Goal: Share content: Share content

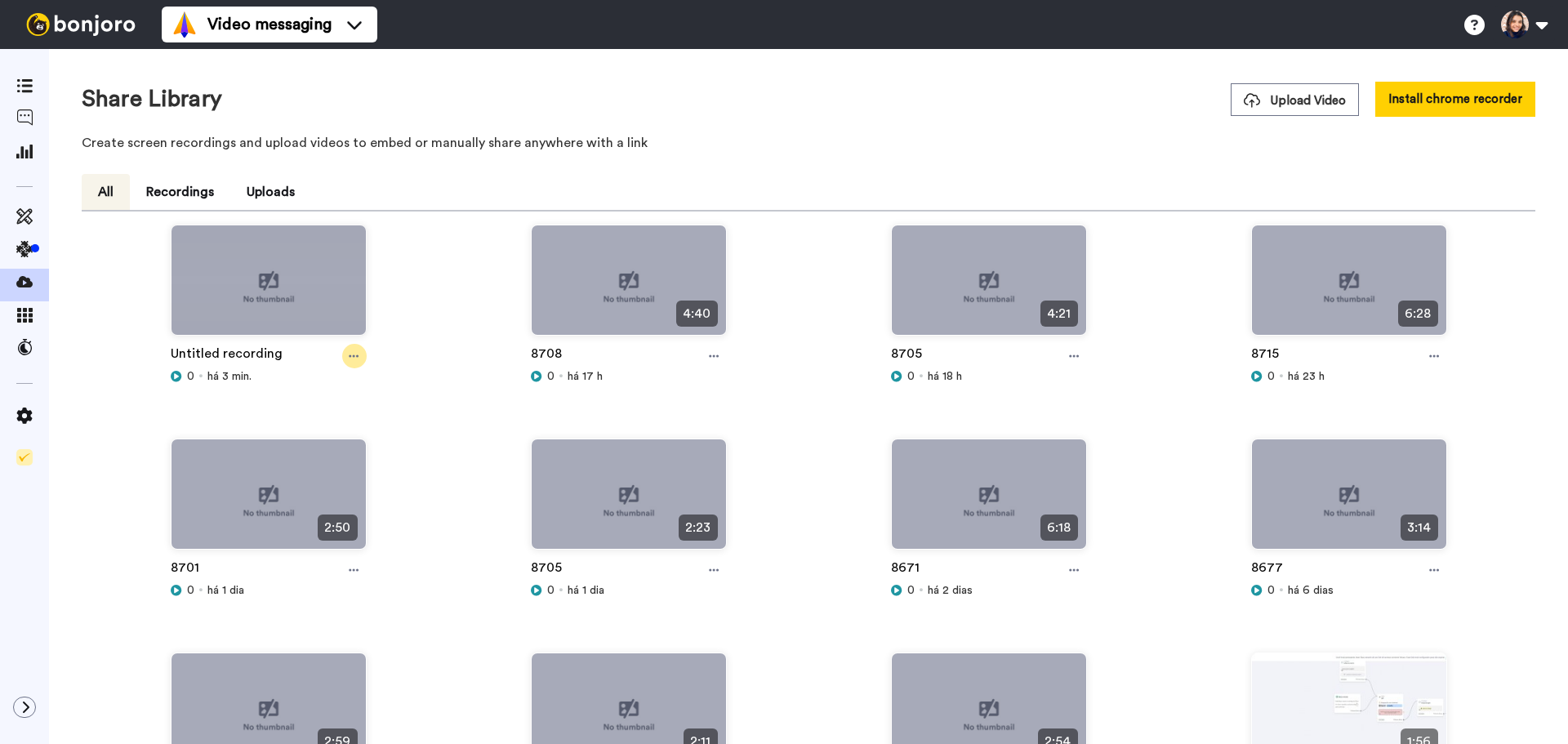
click at [354, 361] on icon at bounding box center [353, 355] width 10 height 12
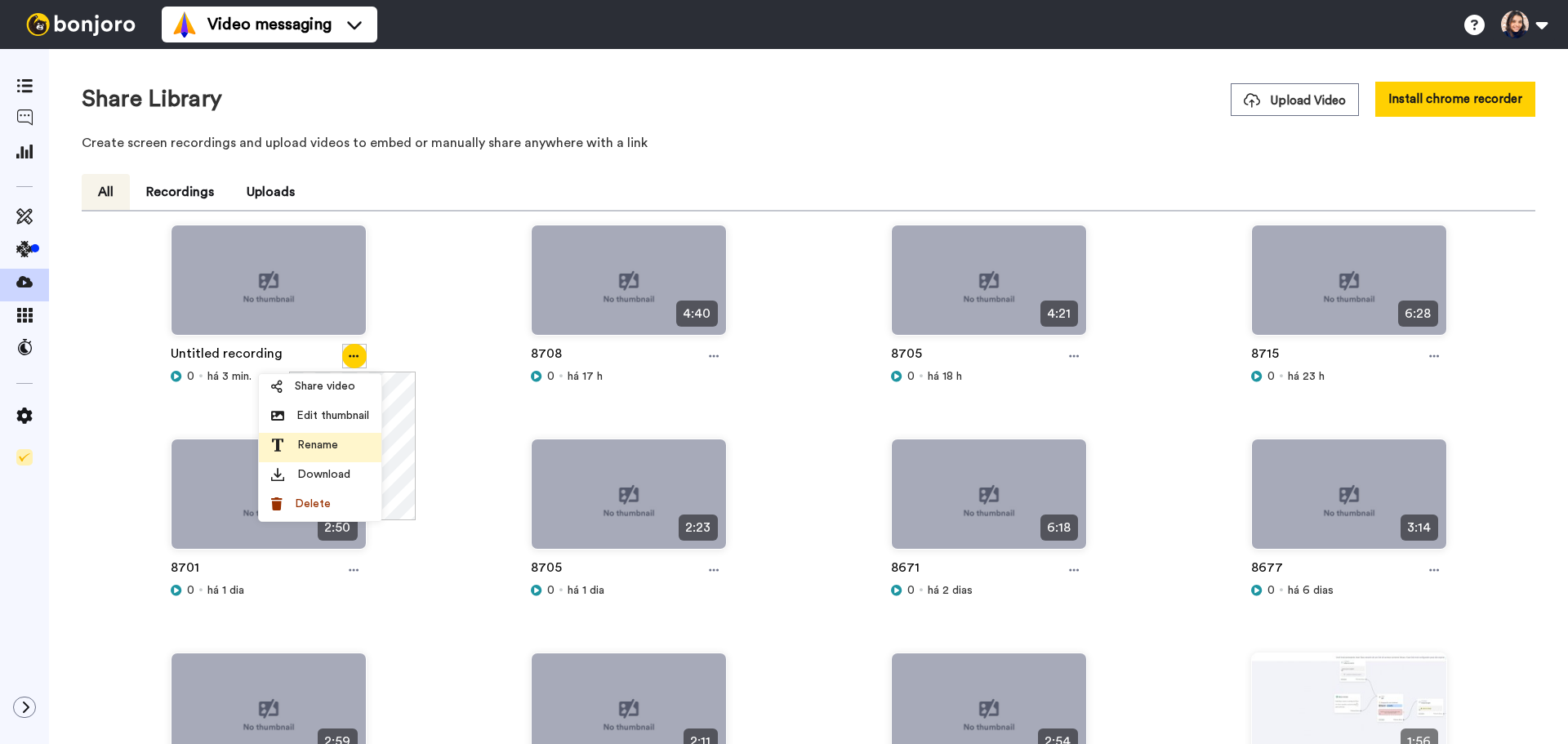
click at [308, 444] on span "Rename" at bounding box center [317, 445] width 40 height 16
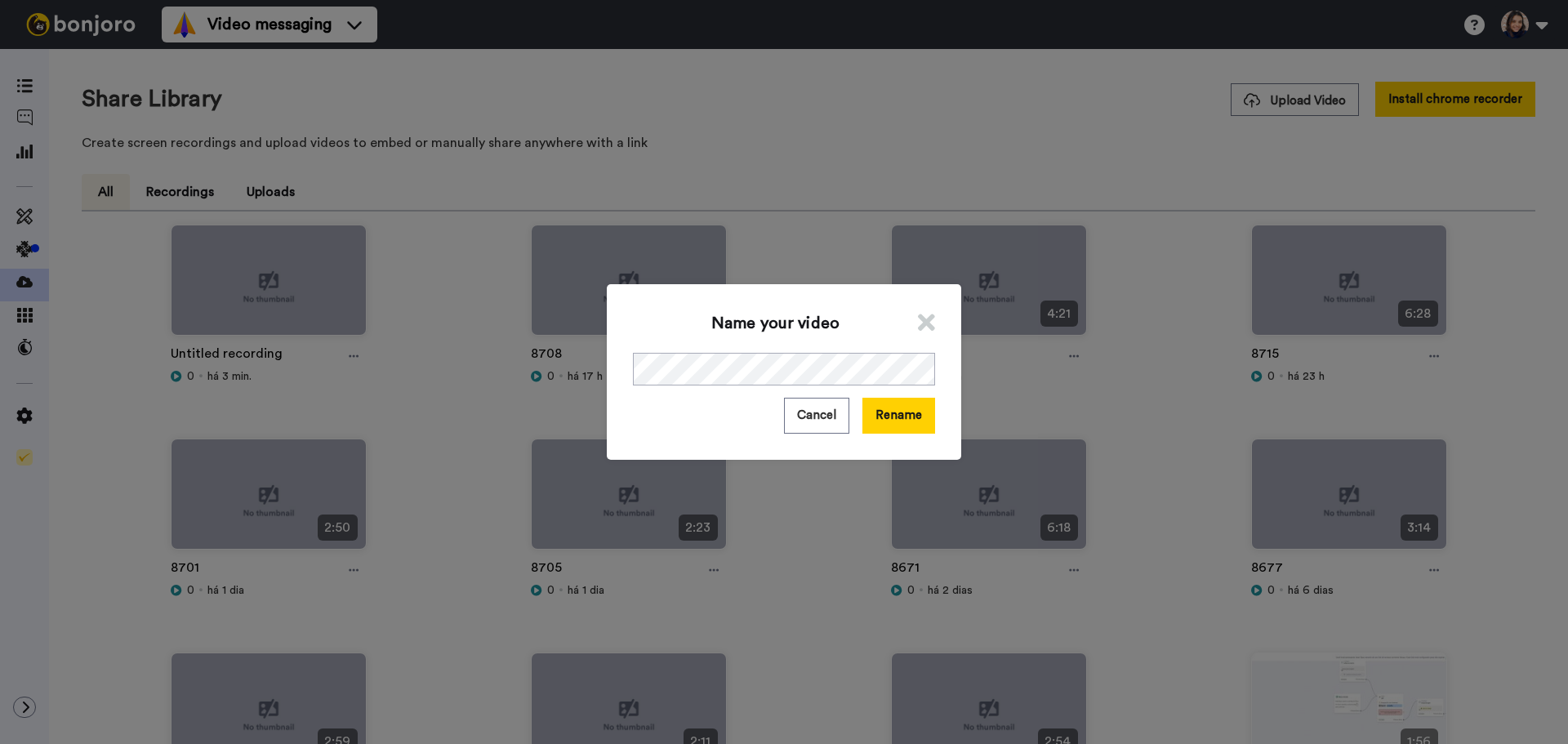
click at [513, 404] on div "Name your video Cancel Rename" at bounding box center [784, 372] width 1568 height 744
click at [1042, 314] on div "Name your video Cancel Rename" at bounding box center [784, 372] width 1568 height 744
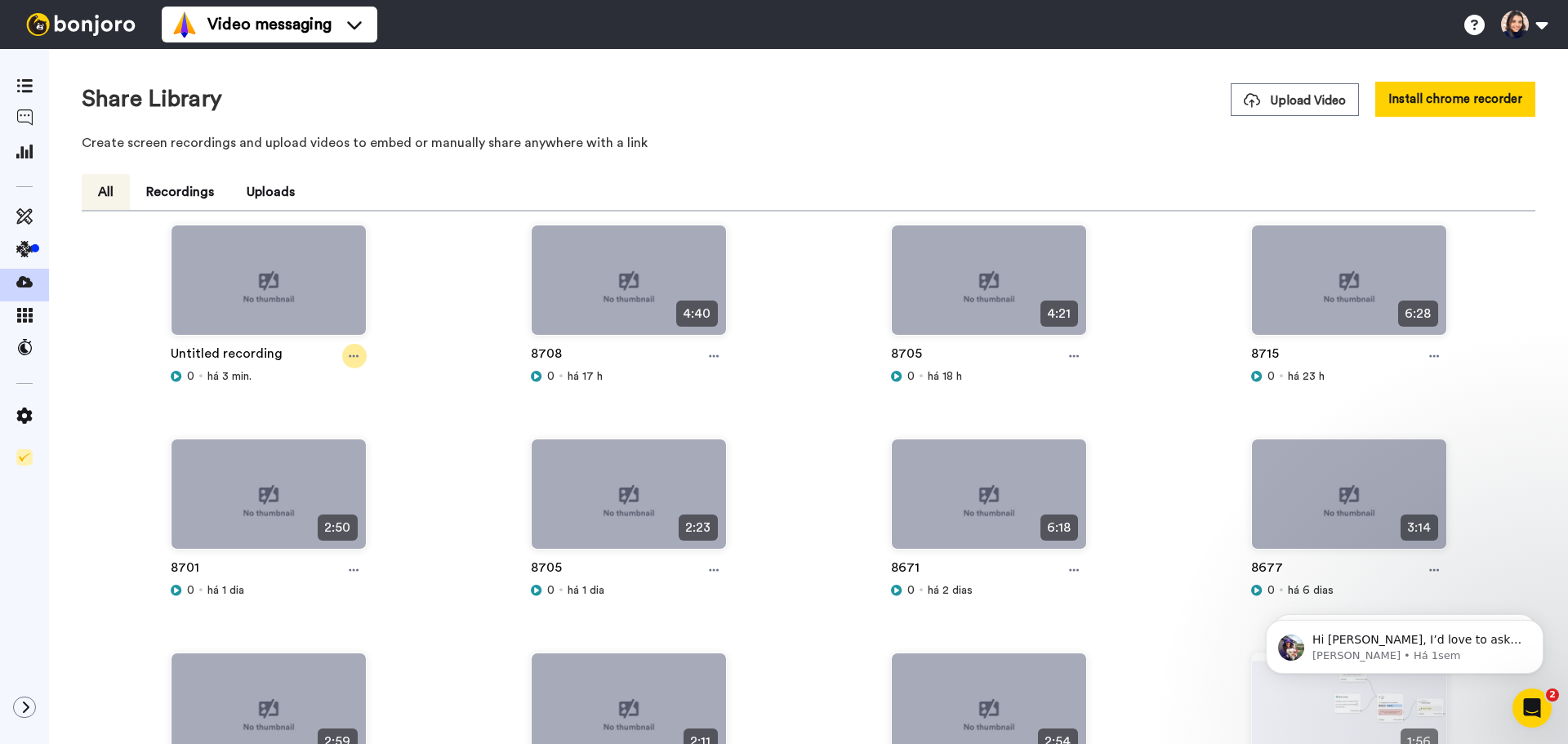
click at [348, 350] on icon at bounding box center [353, 355] width 10 height 12
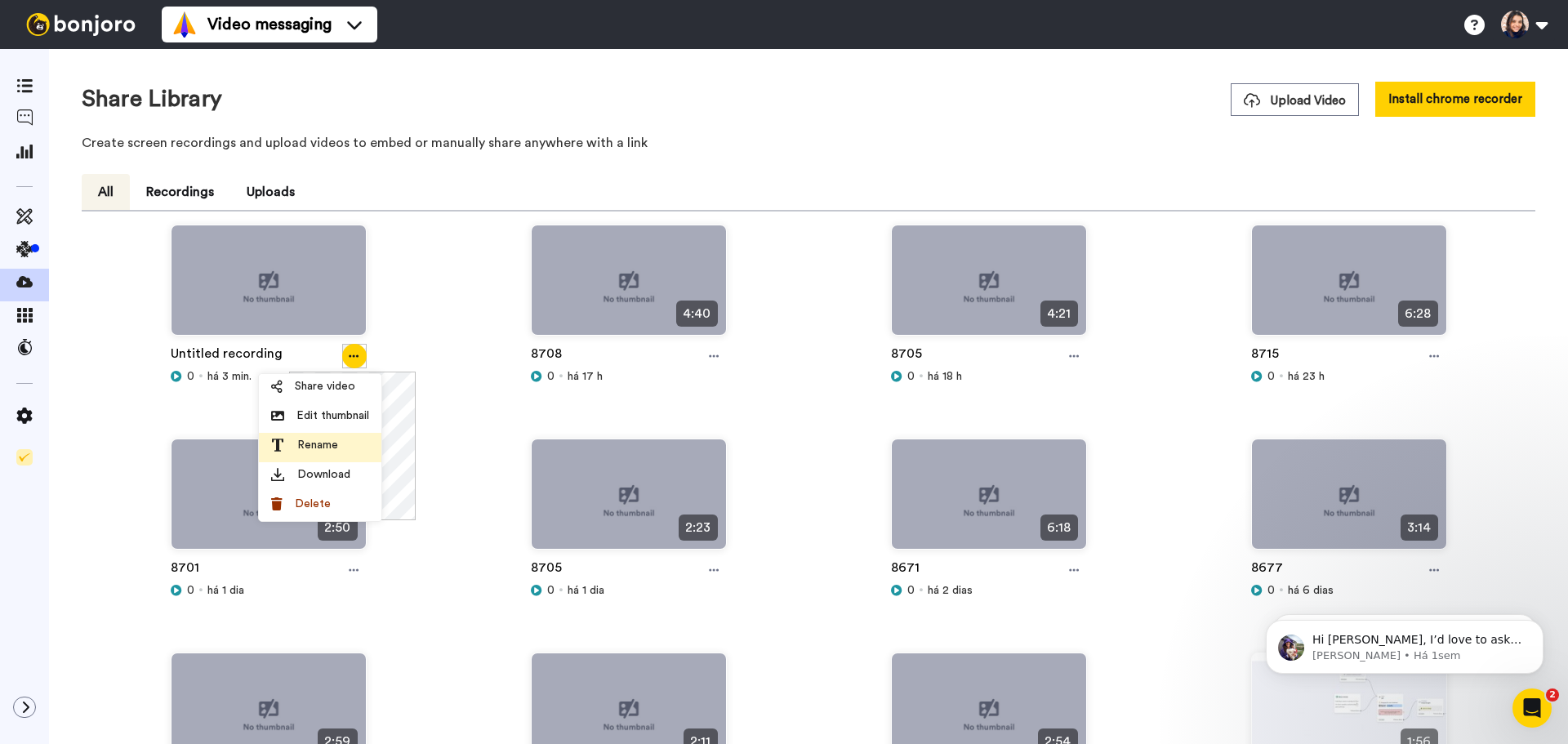
click at [321, 440] on span "Rename" at bounding box center [317, 445] width 40 height 16
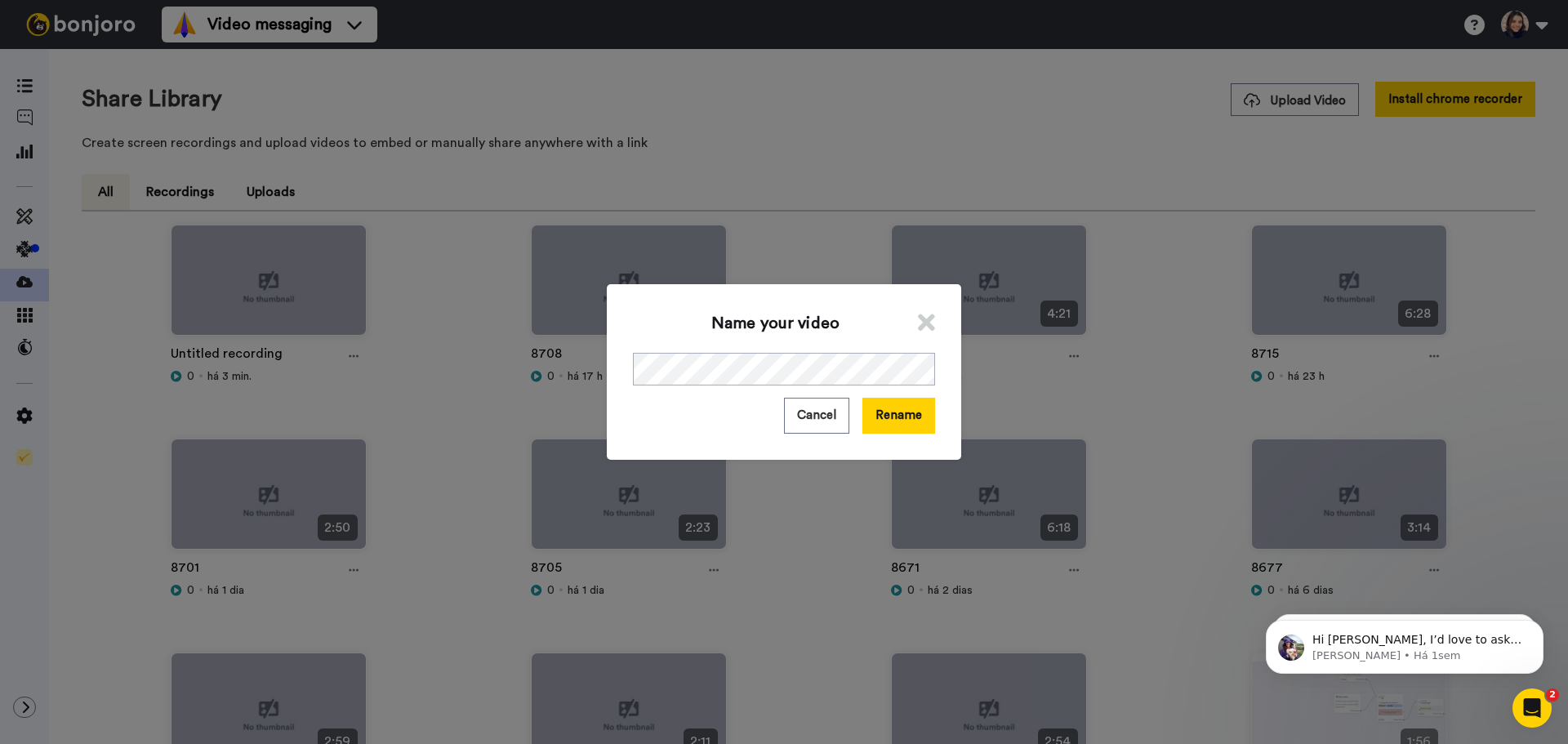
drag, startPoint x: 618, startPoint y: 383, endPoint x: 625, endPoint y: 376, distance: 9.9
click at [619, 381] on div "Name your video Cancel Rename" at bounding box center [784, 372] width 355 height 175
click at [593, 379] on div "Name your video Cancel Rename" at bounding box center [784, 372] width 1568 height 744
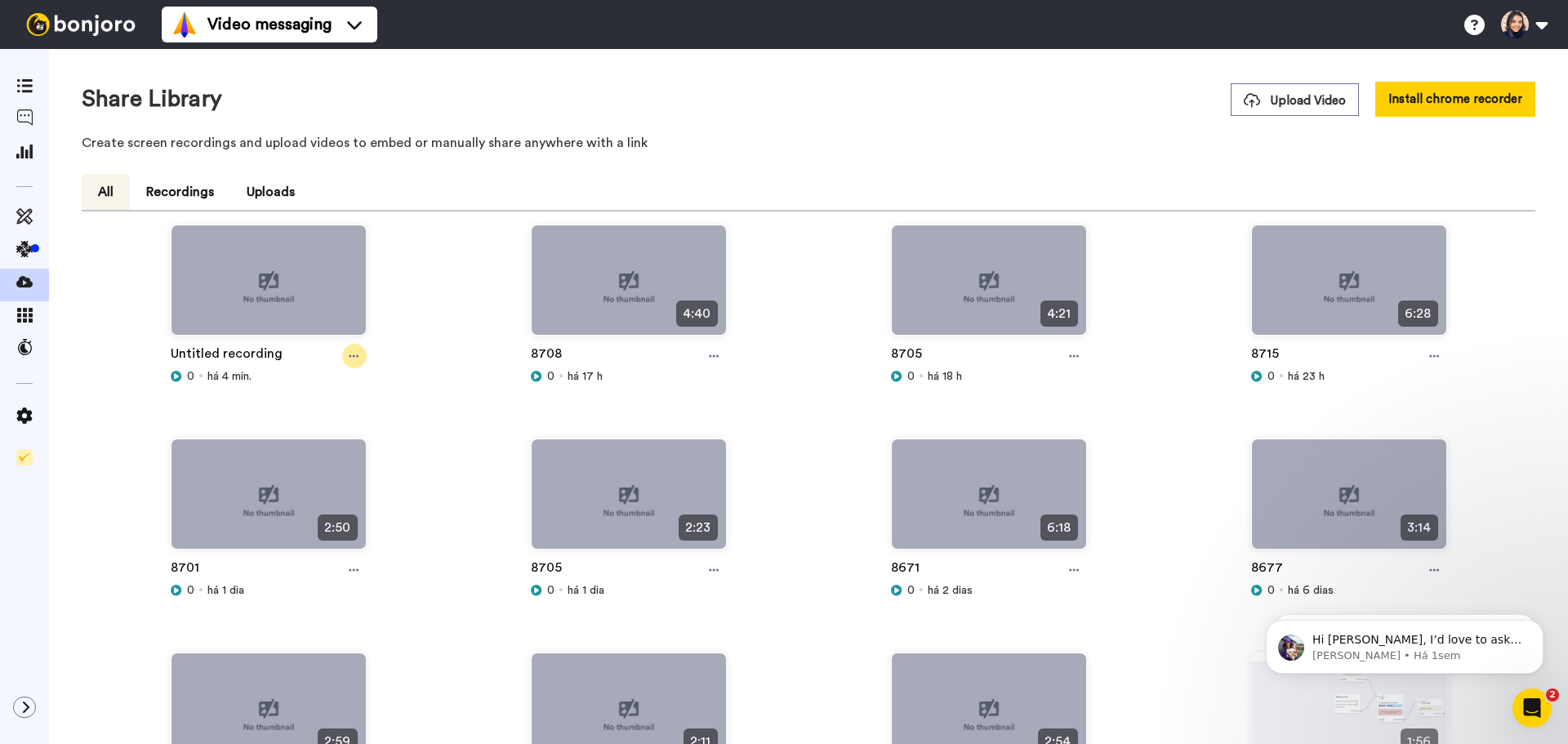
click at [347, 354] on div at bounding box center [354, 355] width 24 height 24
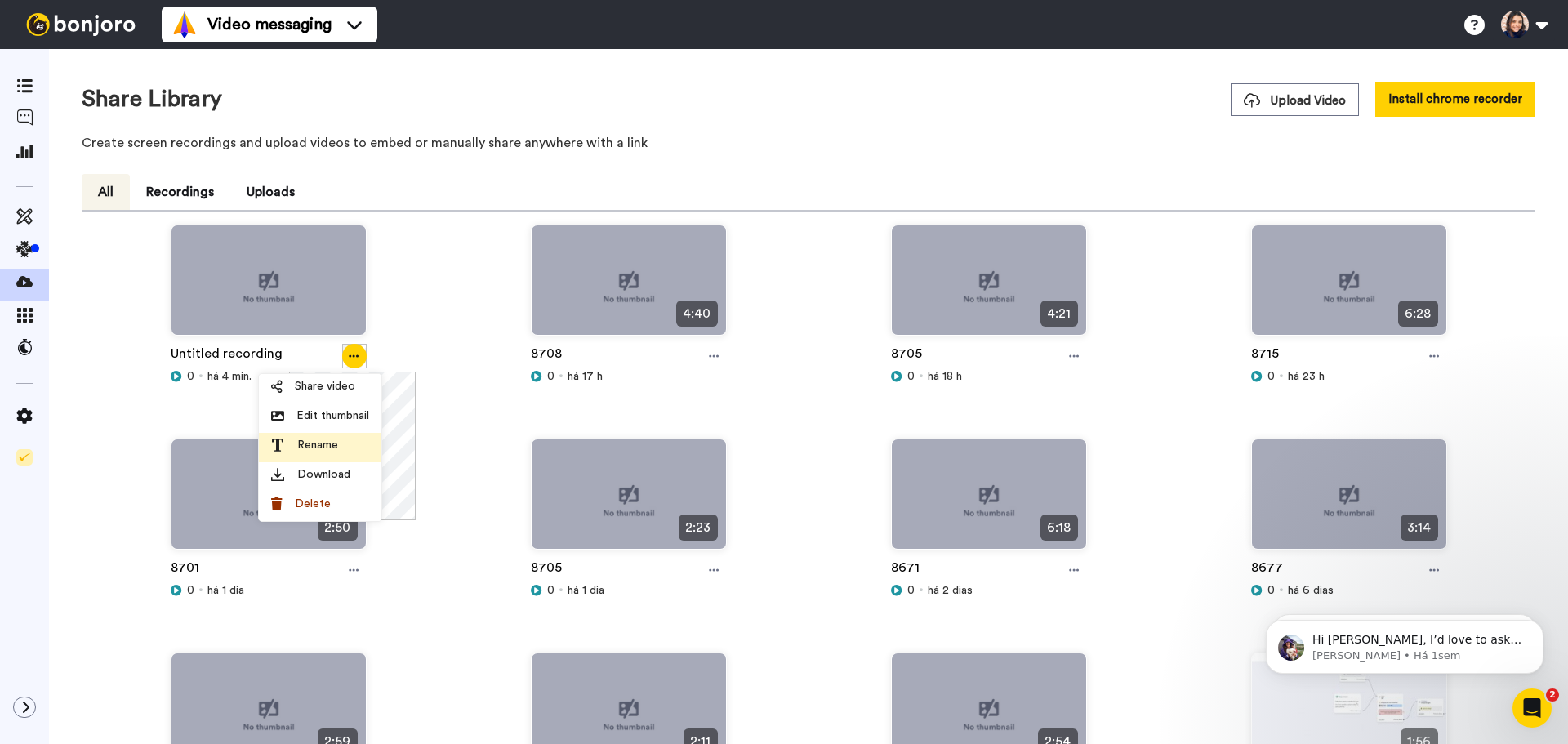
click at [357, 451] on div "Rename" at bounding box center [320, 445] width 98 height 16
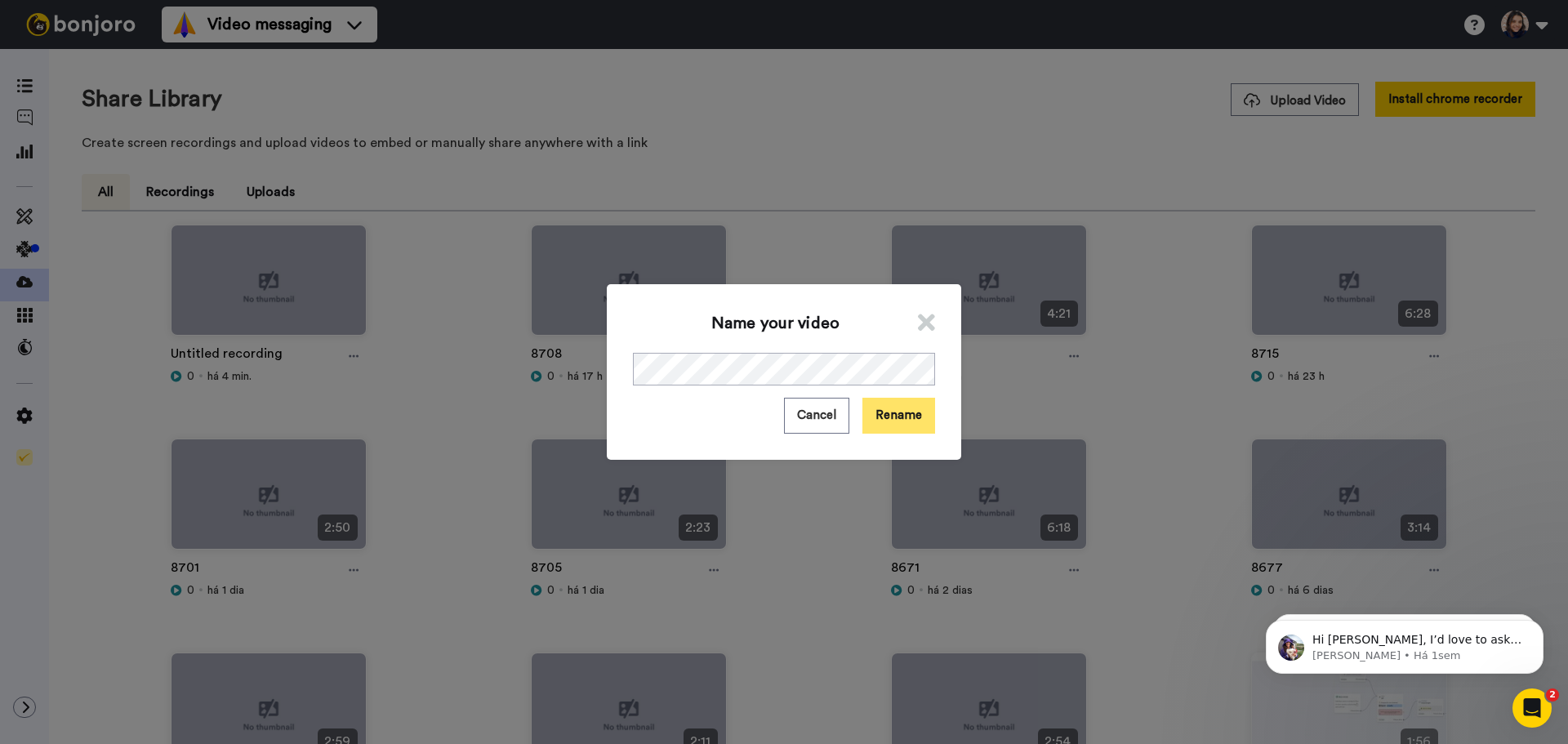
click at [917, 419] on button "Rename" at bounding box center [898, 415] width 73 height 35
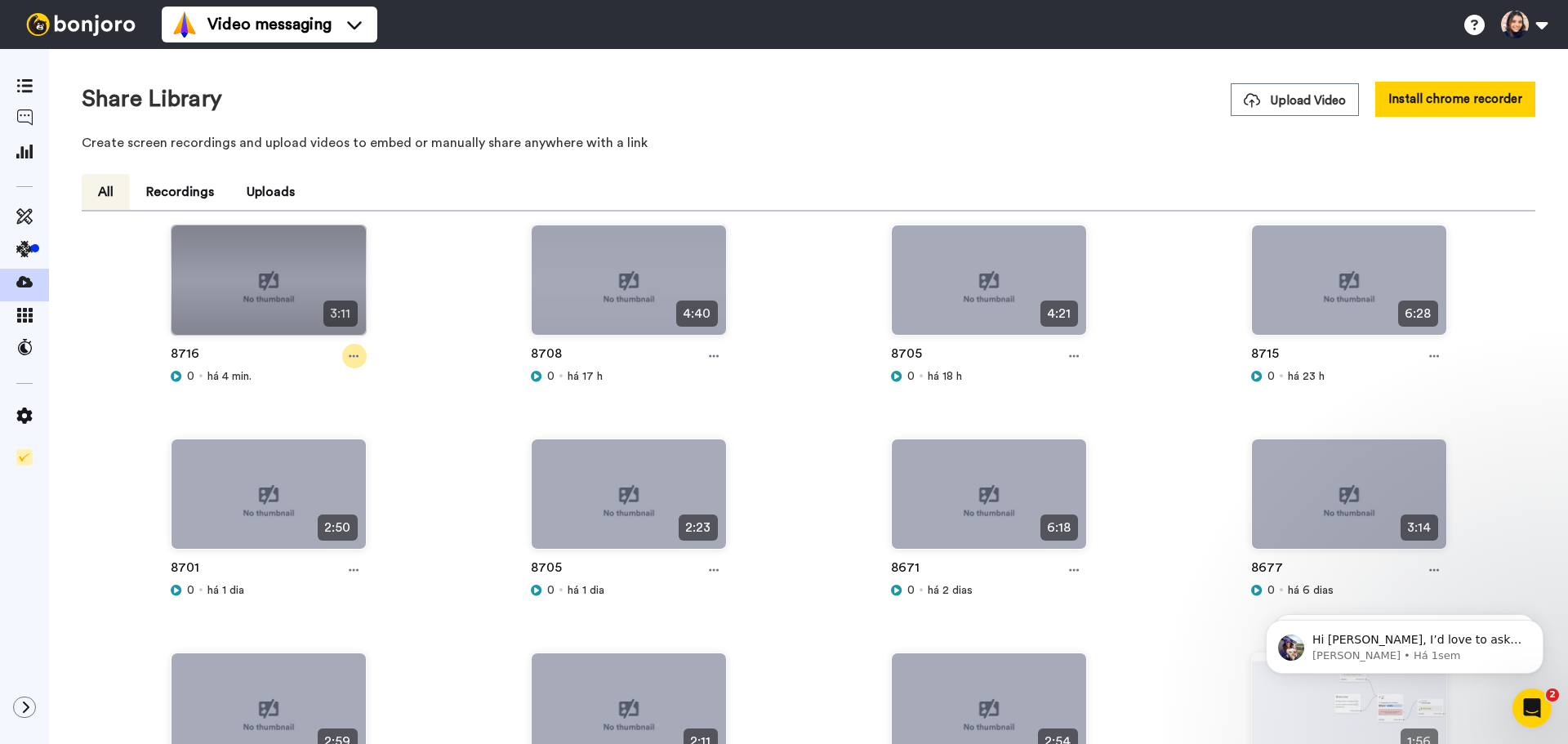
click at [342, 363] on div at bounding box center [354, 355] width 24 height 24
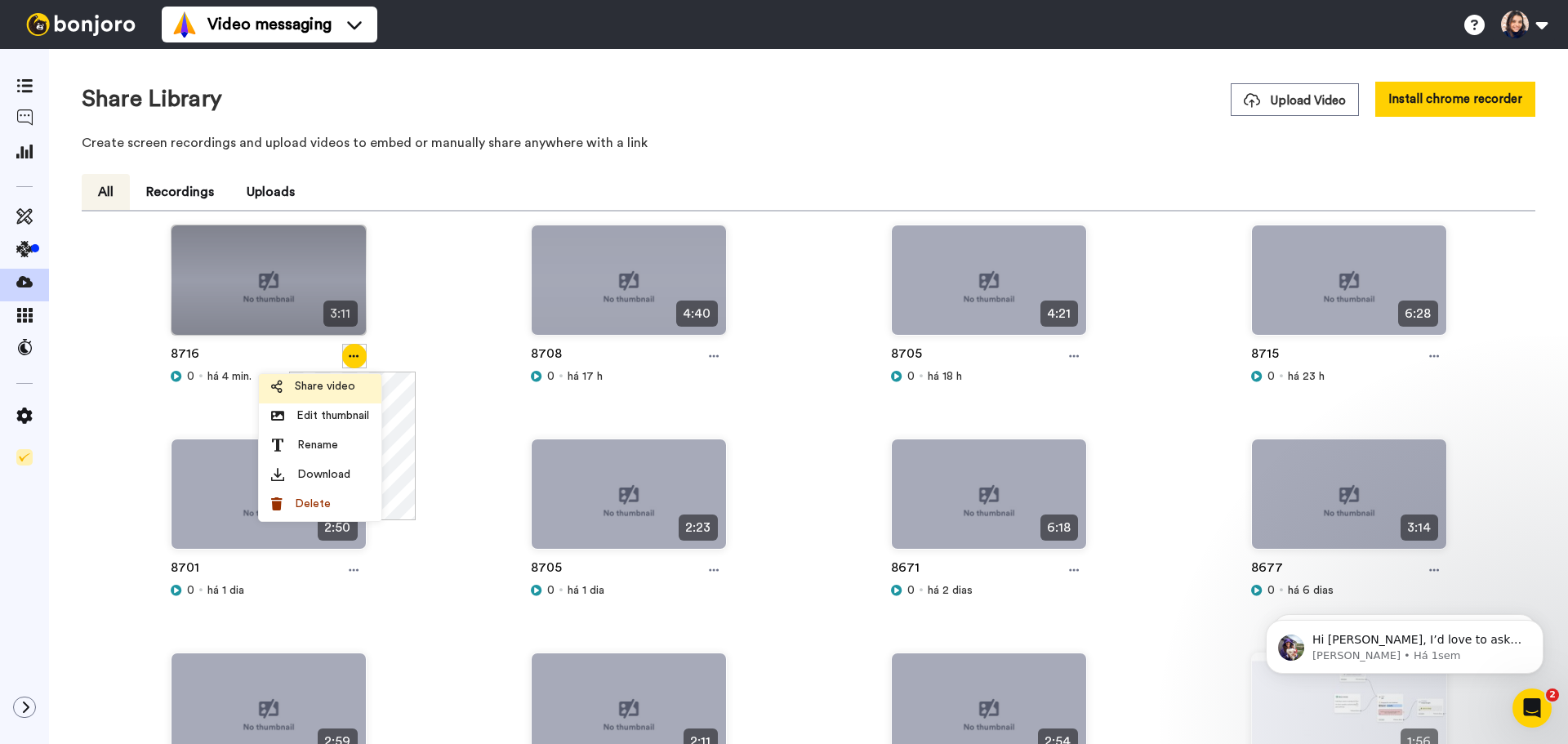
click at [357, 392] on div "Share video" at bounding box center [320, 386] width 98 height 16
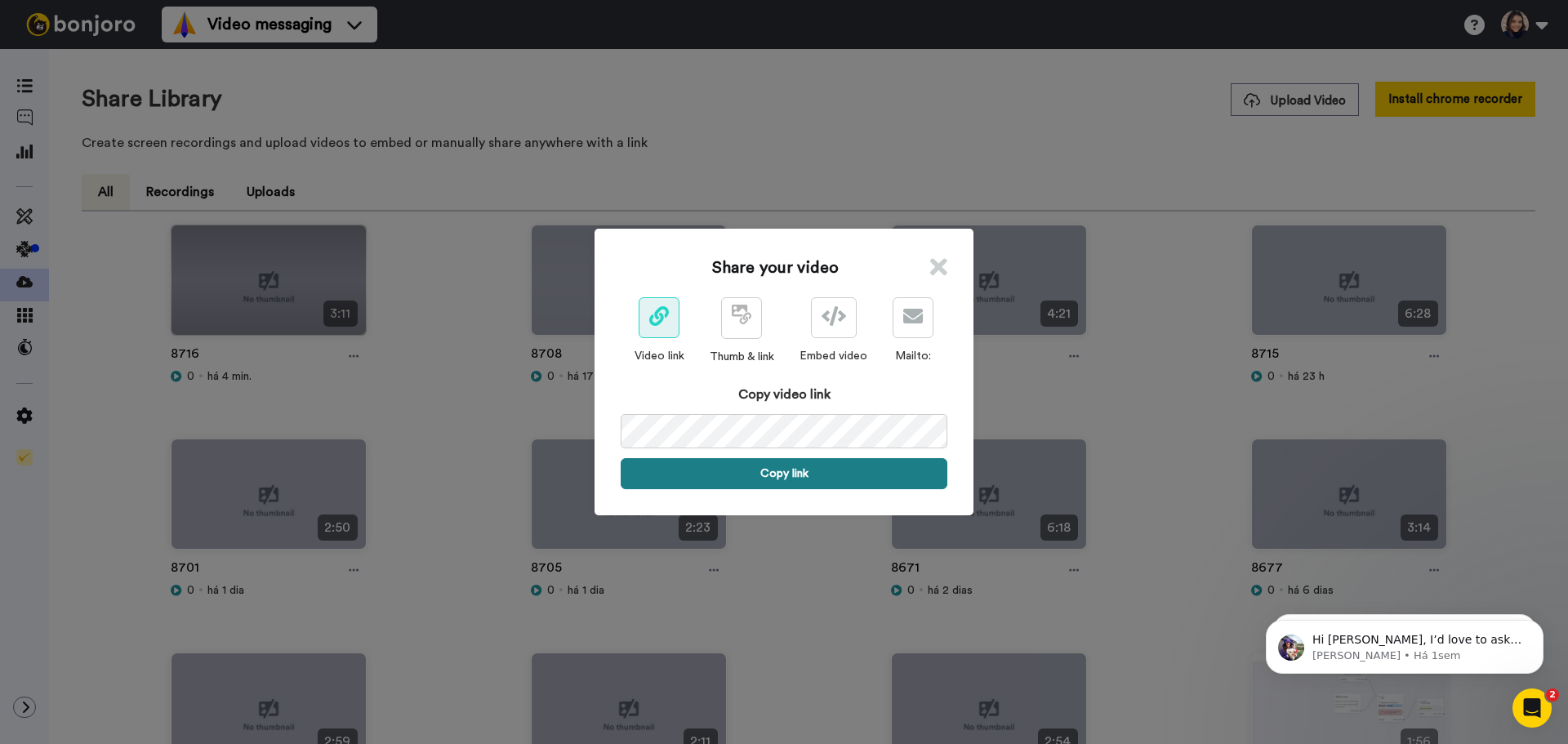
click at [780, 472] on button "Copy link" at bounding box center [784, 473] width 327 height 31
